Goal: Navigation & Orientation: Find specific page/section

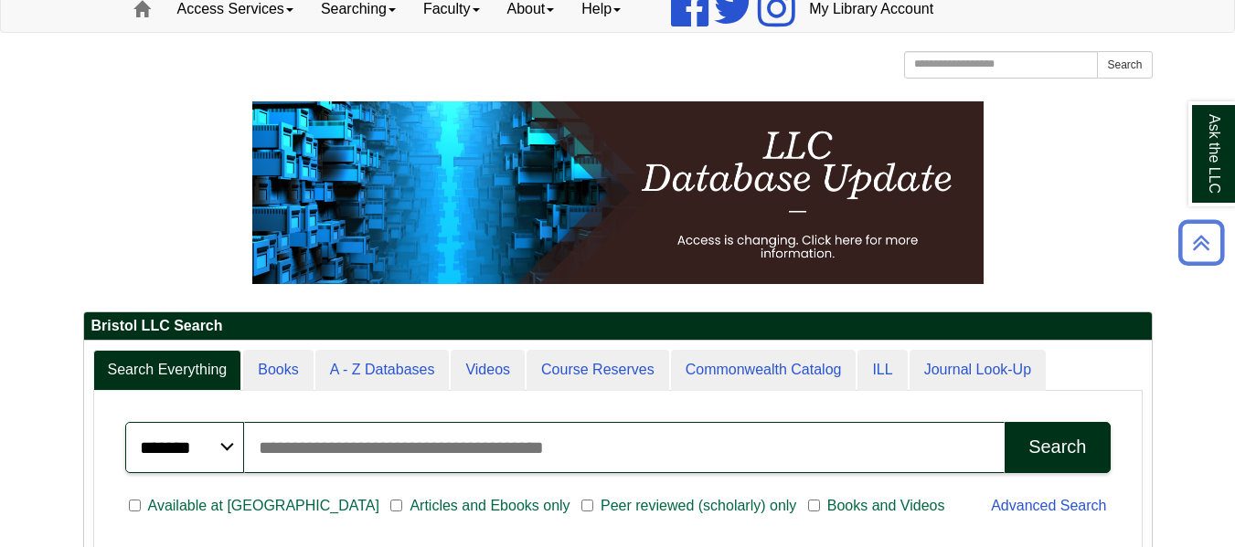
scroll to position [146, 0]
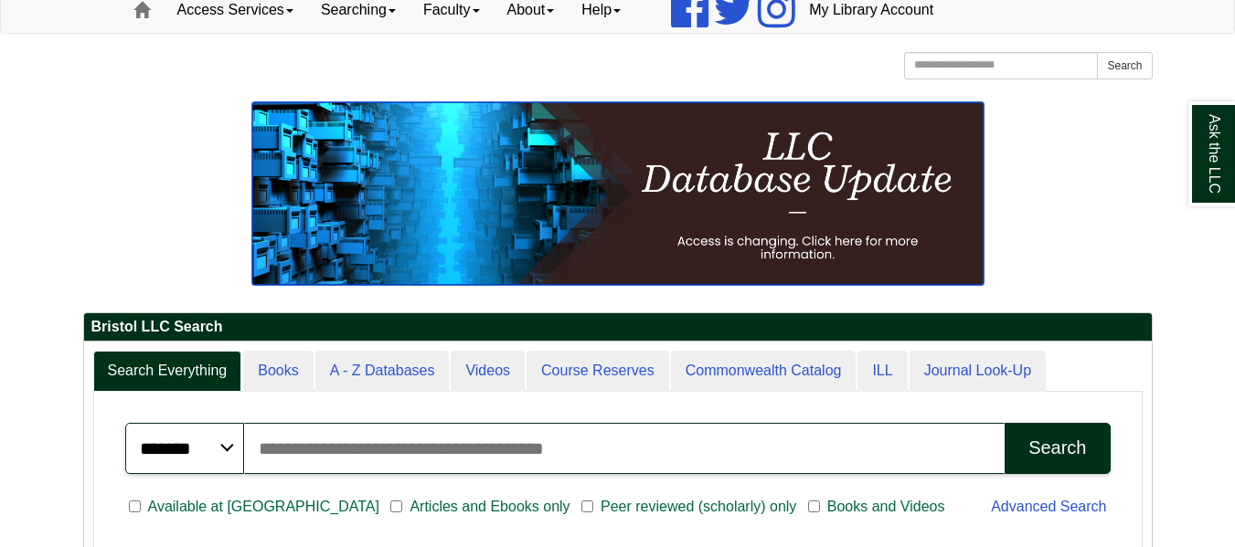
click at [541, 221] on img at bounding box center [617, 193] width 731 height 183
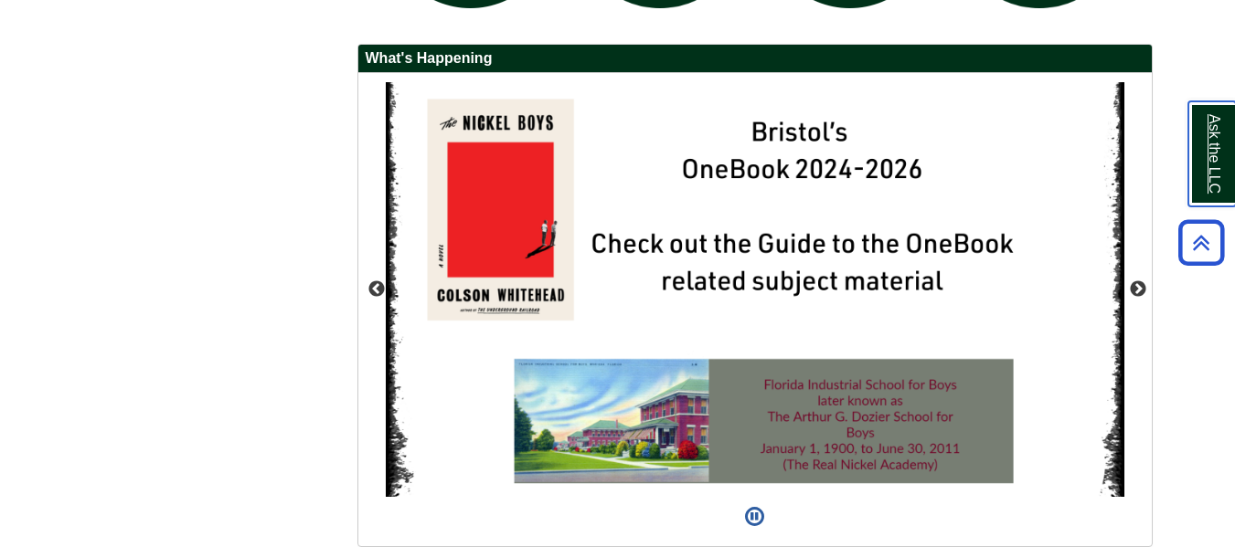
scroll to position [1734, 0]
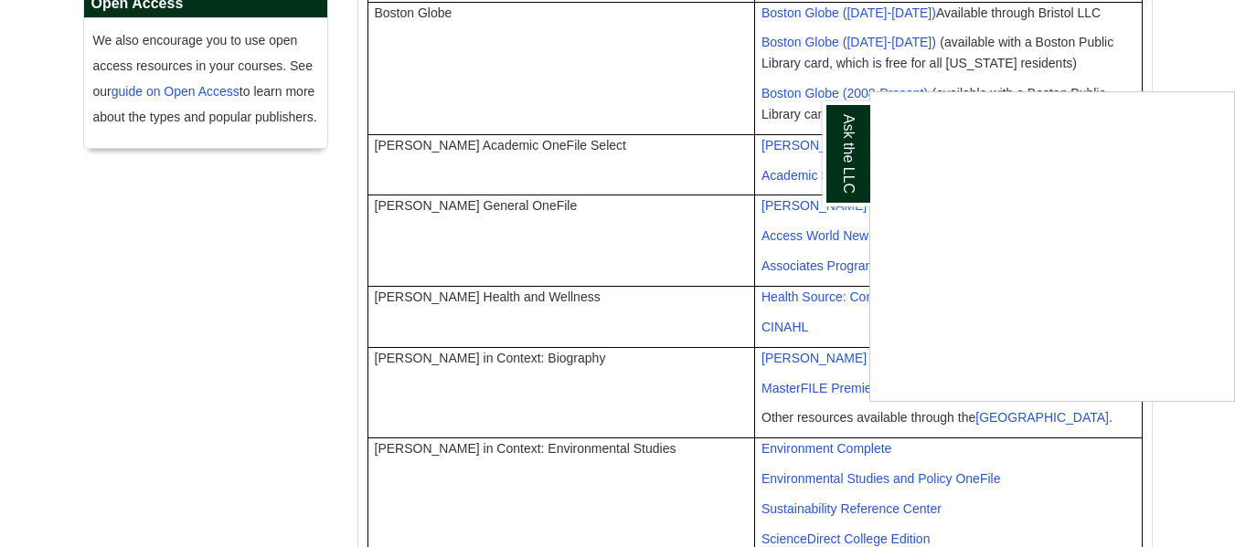
scroll to position [699, 0]
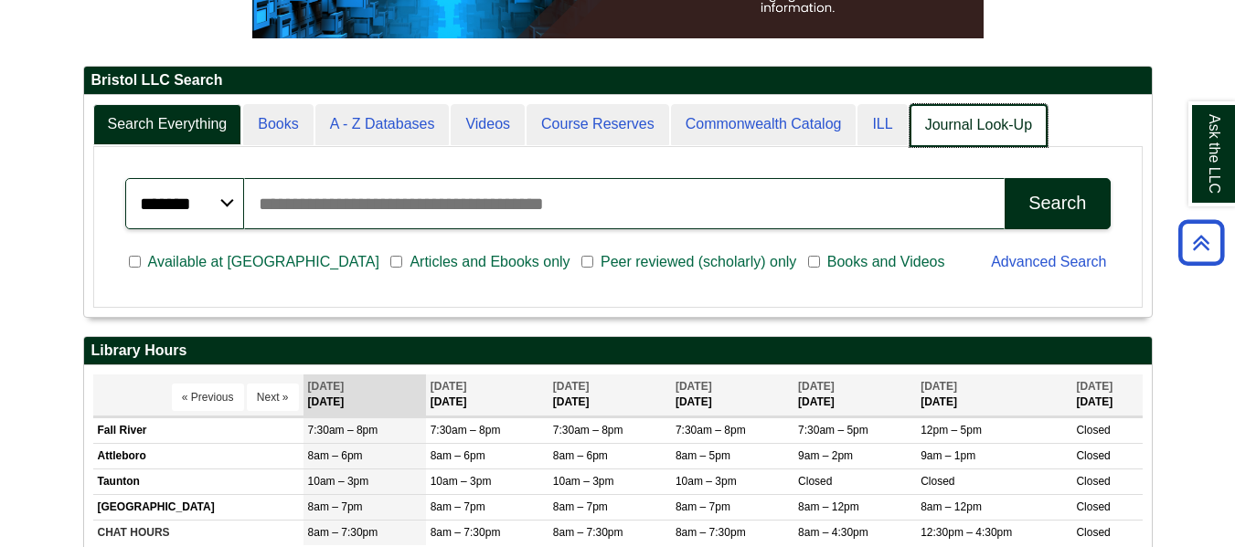
scroll to position [9, 9]
click at [960, 130] on link "Journal Look-Up" at bounding box center [978, 125] width 138 height 43
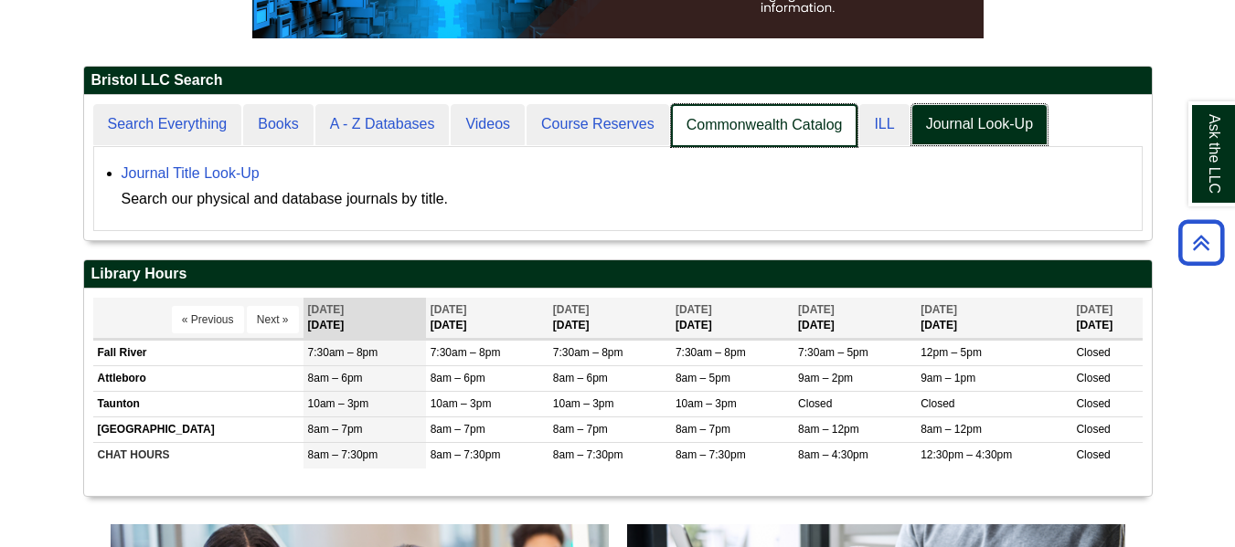
scroll to position [145, 1068]
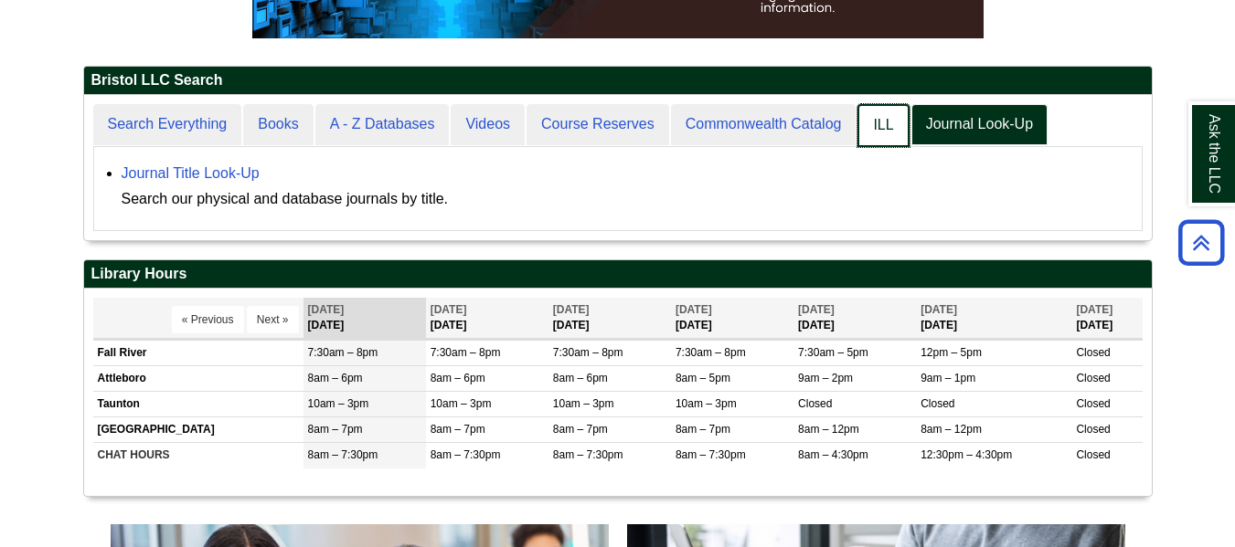
click at [878, 123] on link "ILL" at bounding box center [882, 125] width 51 height 43
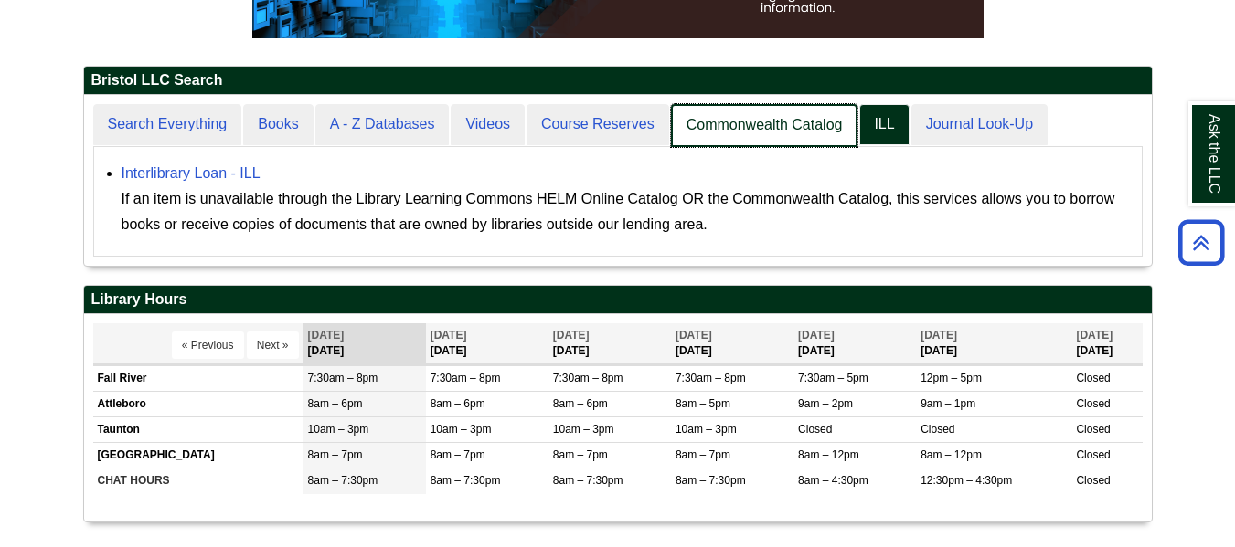
click at [772, 117] on link "Commonwealth Catalog" at bounding box center [764, 125] width 187 height 43
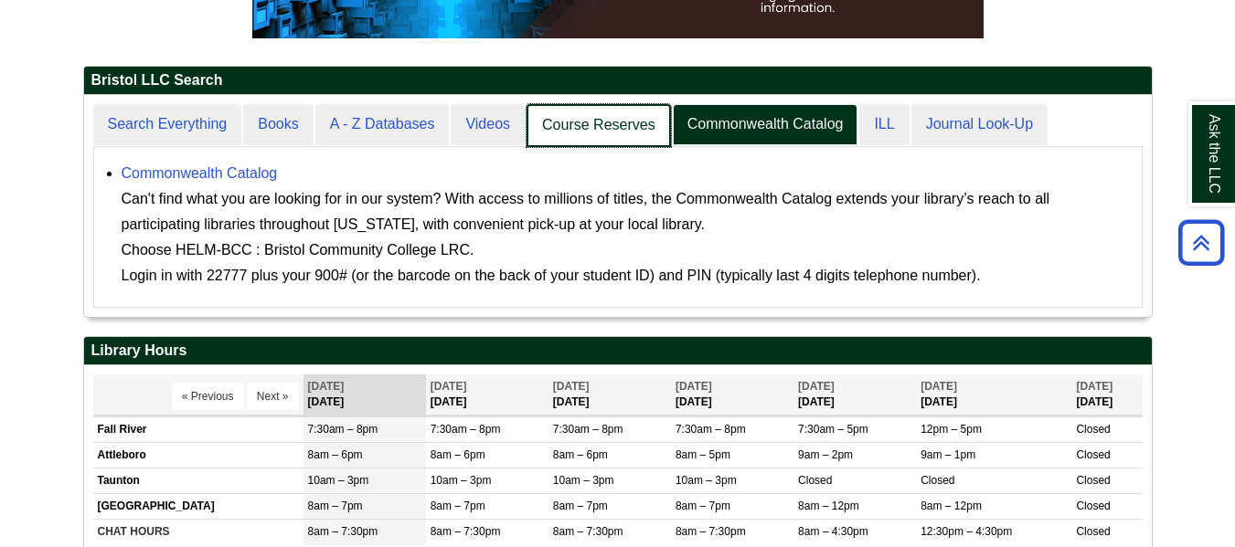
click at [576, 121] on link "Course Reserves" at bounding box center [598, 125] width 144 height 43
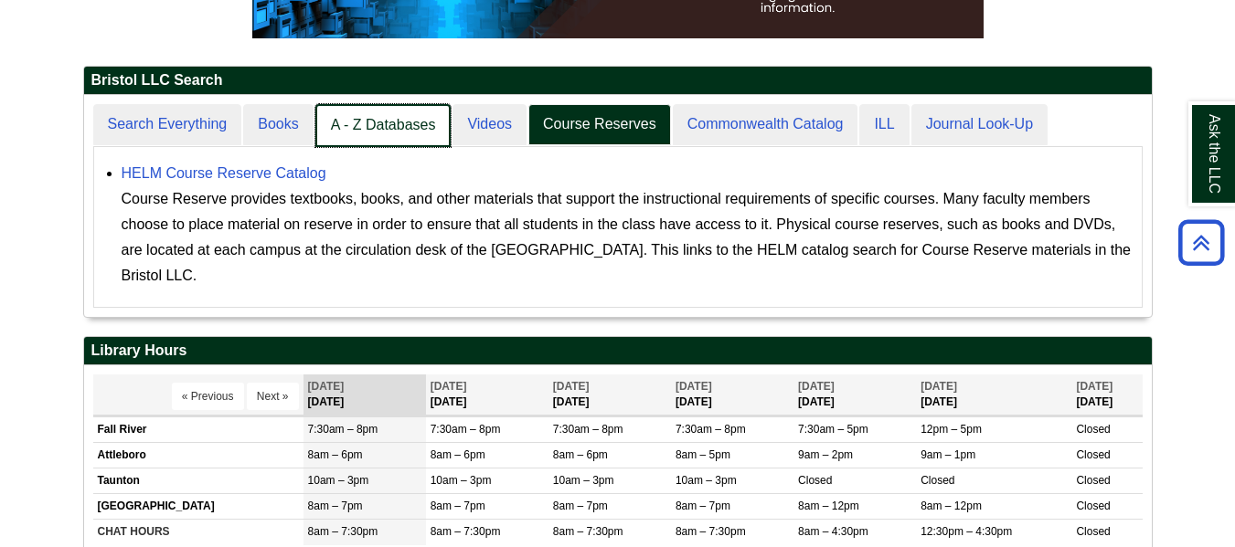
click at [396, 121] on link "A - Z Databases" at bounding box center [383, 125] width 136 height 43
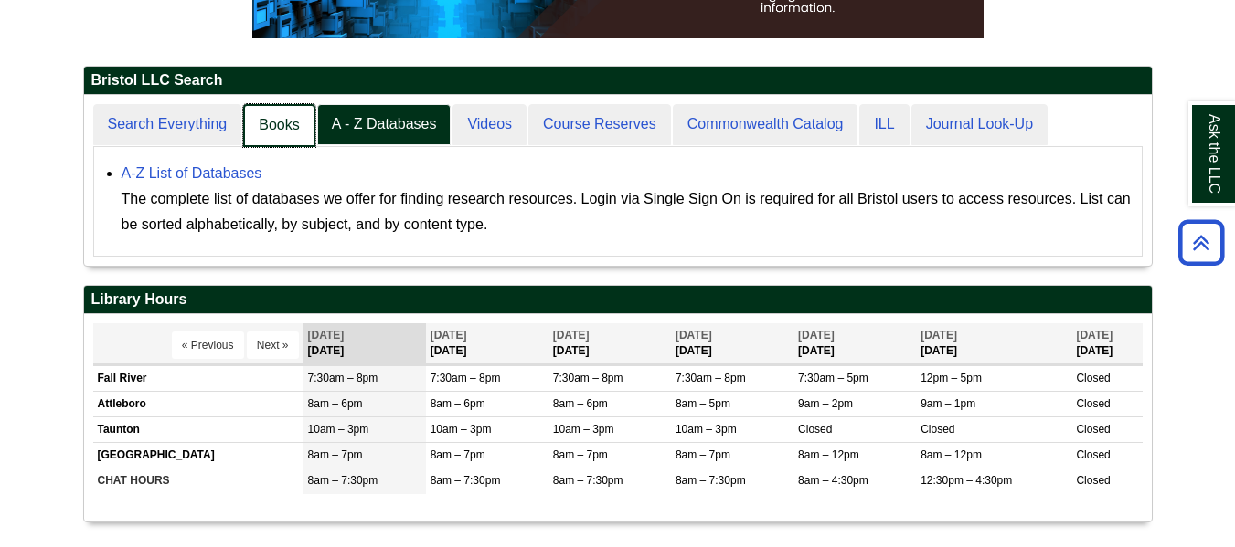
click at [298, 119] on link "Books" at bounding box center [278, 125] width 71 height 43
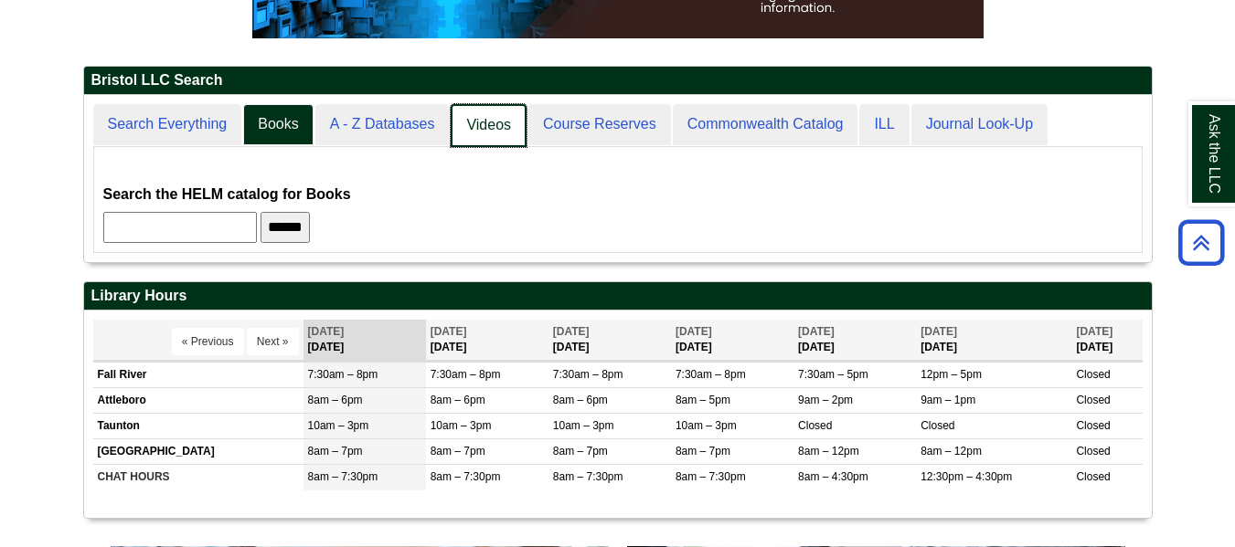
click at [492, 136] on link "Videos" at bounding box center [489, 125] width 76 height 43
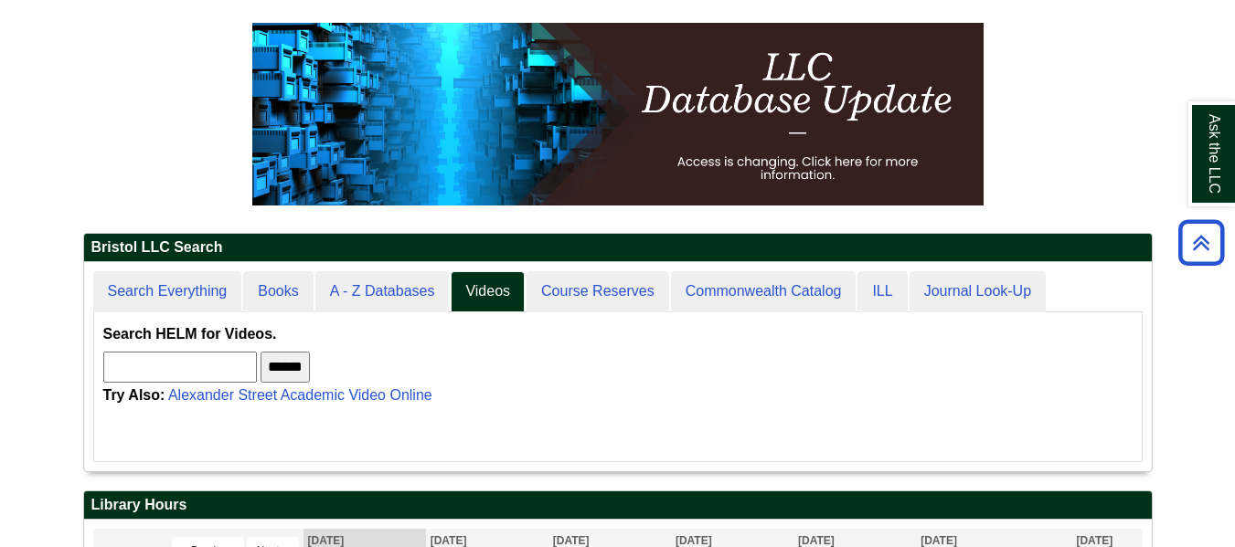
scroll to position [209, 1068]
